Goal: Download file/media

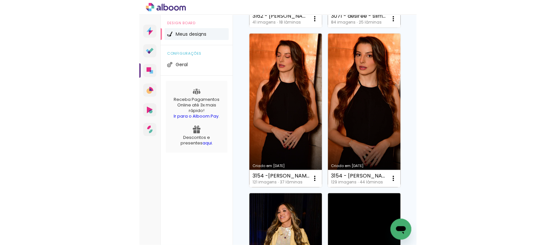
scroll to position [545, 0]
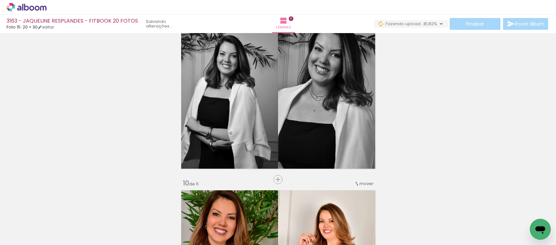
scroll to position [1363, 0]
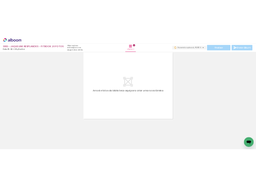
scroll to position [0, 305]
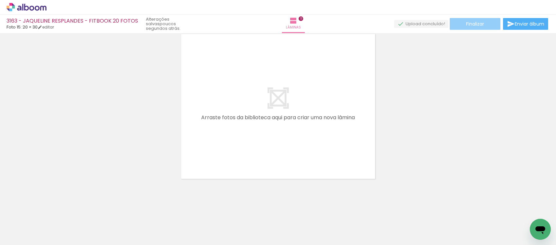
click at [277, 25] on span "Finalizar" at bounding box center [475, 24] width 18 height 5
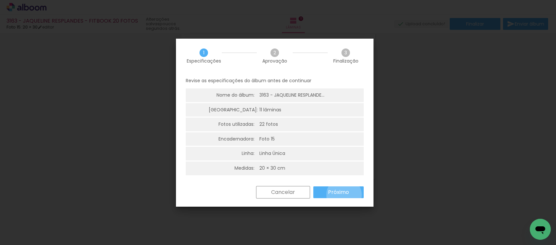
drag, startPoint x: 345, startPoint y: 195, endPoint x: 344, endPoint y: 199, distance: 4.4
click at [277, 199] on div "Cancelar Próximo" at bounding box center [275, 197] width 198 height 22
click at [0, 0] on slot "Próximo" at bounding box center [0, 0] width 0 height 0
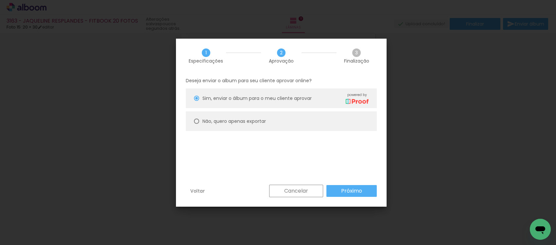
click at [0, 0] on slot "Não, quero apenas exportar" at bounding box center [0, 0] width 0 height 0
type paper-radio-button "on"
click at [0, 0] on slot "Próximo" at bounding box center [0, 0] width 0 height 0
type input "Alta, 300 DPI"
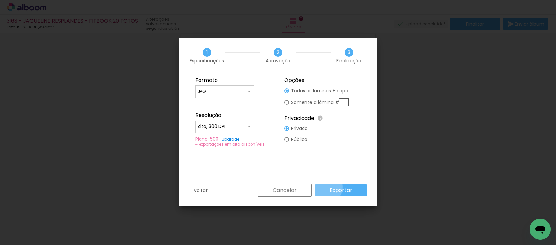
drag, startPoint x: 328, startPoint y: 187, endPoint x: 365, endPoint y: 208, distance: 42.7
click at [277, 187] on paper-button "Exportar" at bounding box center [341, 190] width 52 height 12
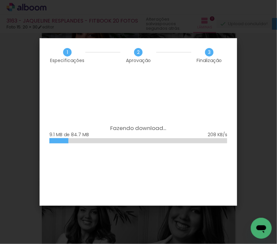
scroll to position [1728, 0]
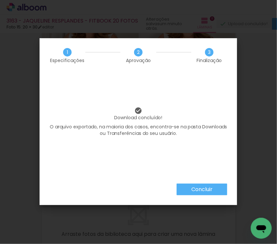
click at [206, 186] on paper-button "Concluir" at bounding box center [202, 190] width 51 height 12
